Goal: Navigation & Orientation: Find specific page/section

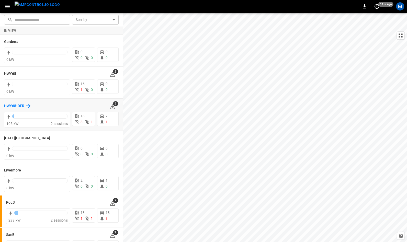
click at [11, 106] on h6 "HWY65-DER" at bounding box center [14, 106] width 20 height 6
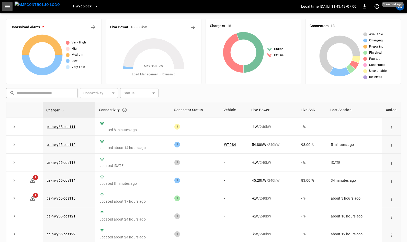
click at [6, 7] on icon "button" at bounding box center [7, 6] width 6 height 6
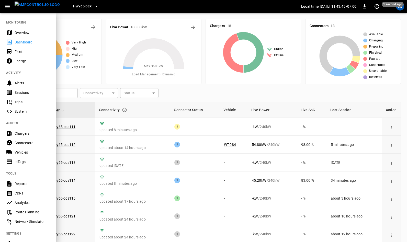
click at [27, 92] on div "Sessions" at bounding box center [33, 92] width 36 height 5
